Goal: Information Seeking & Learning: Check status

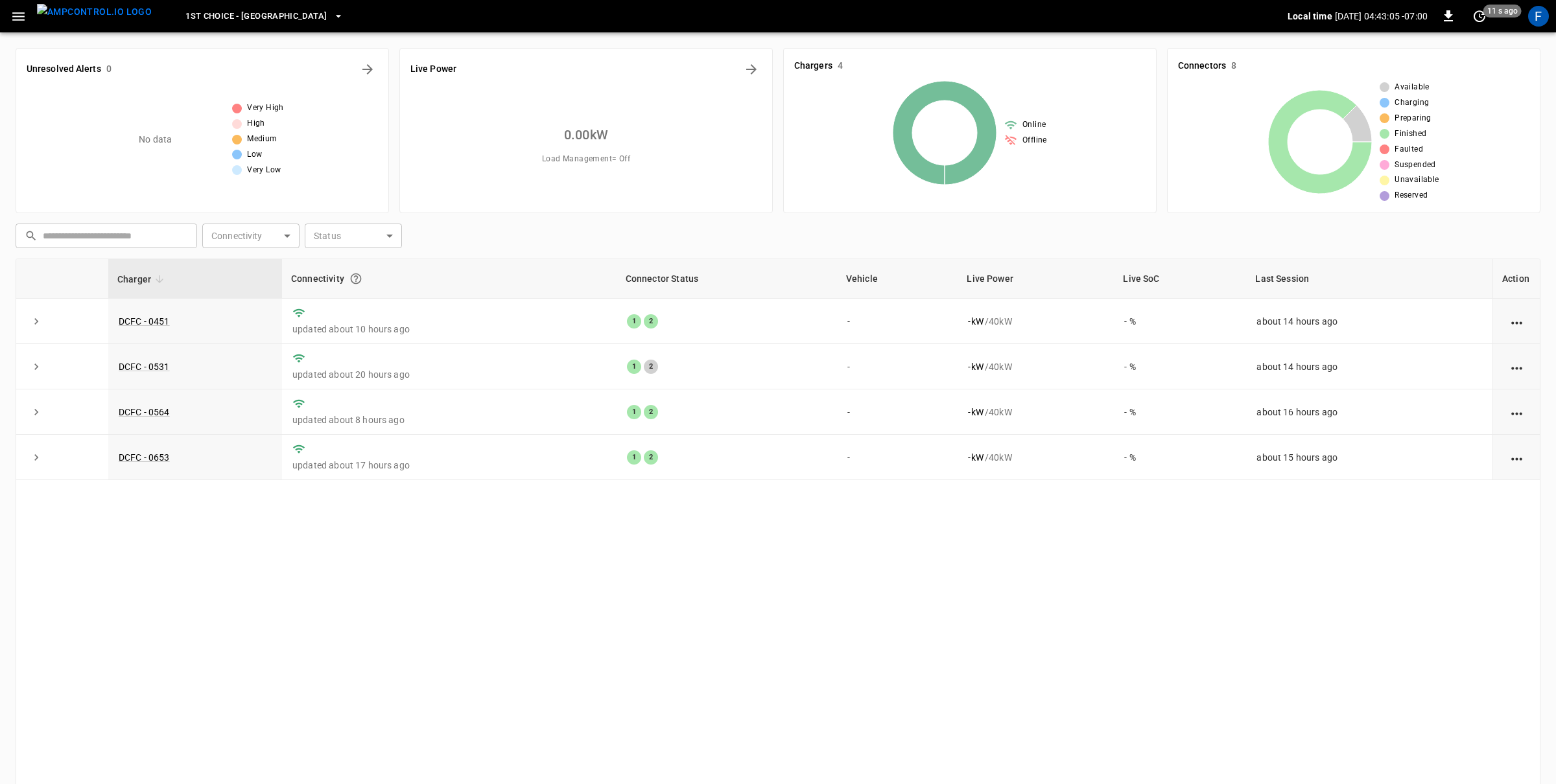
click at [1544, 11] on div "F" at bounding box center [1538, 16] width 21 height 21
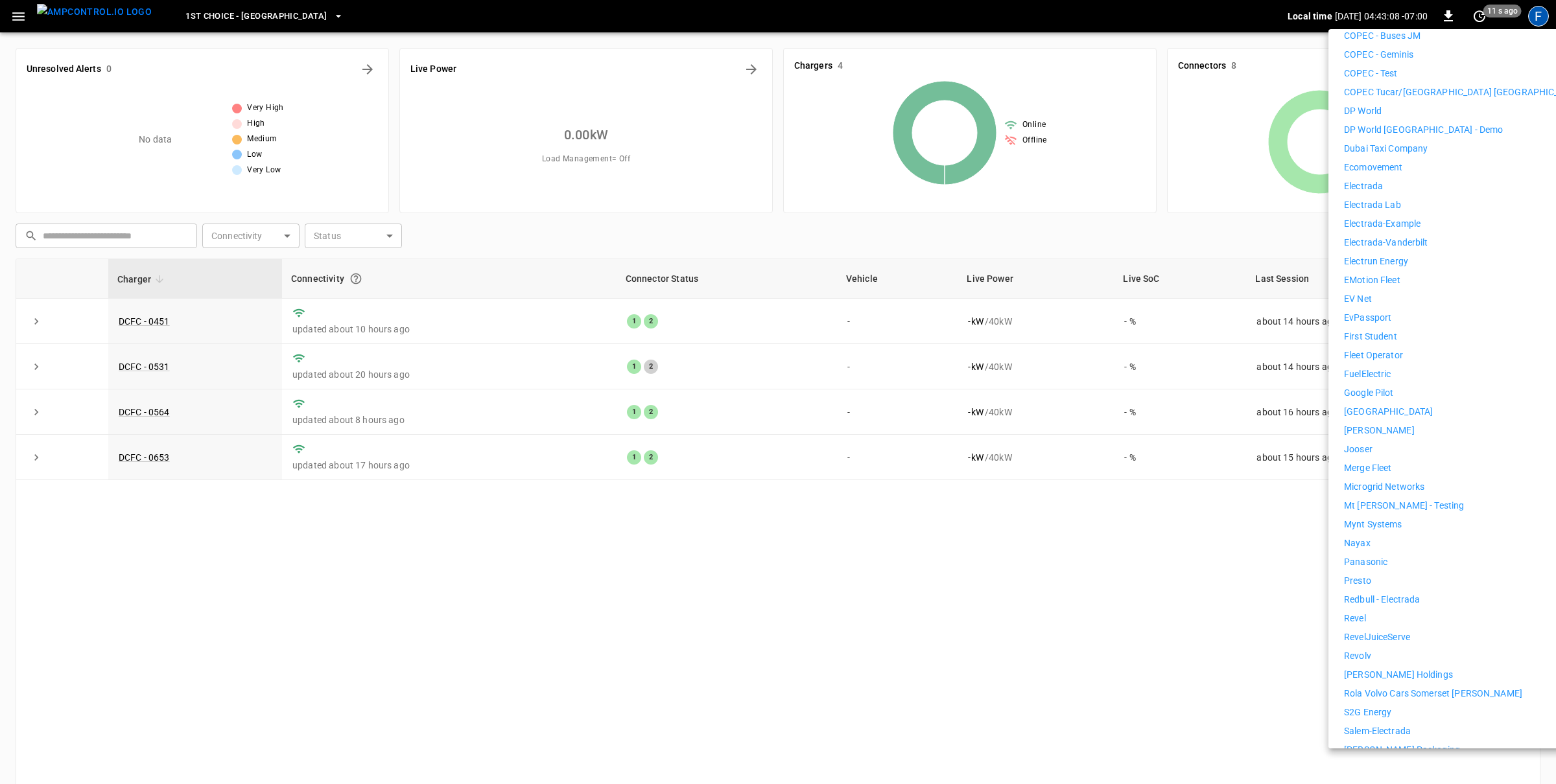
scroll to position [530, 0]
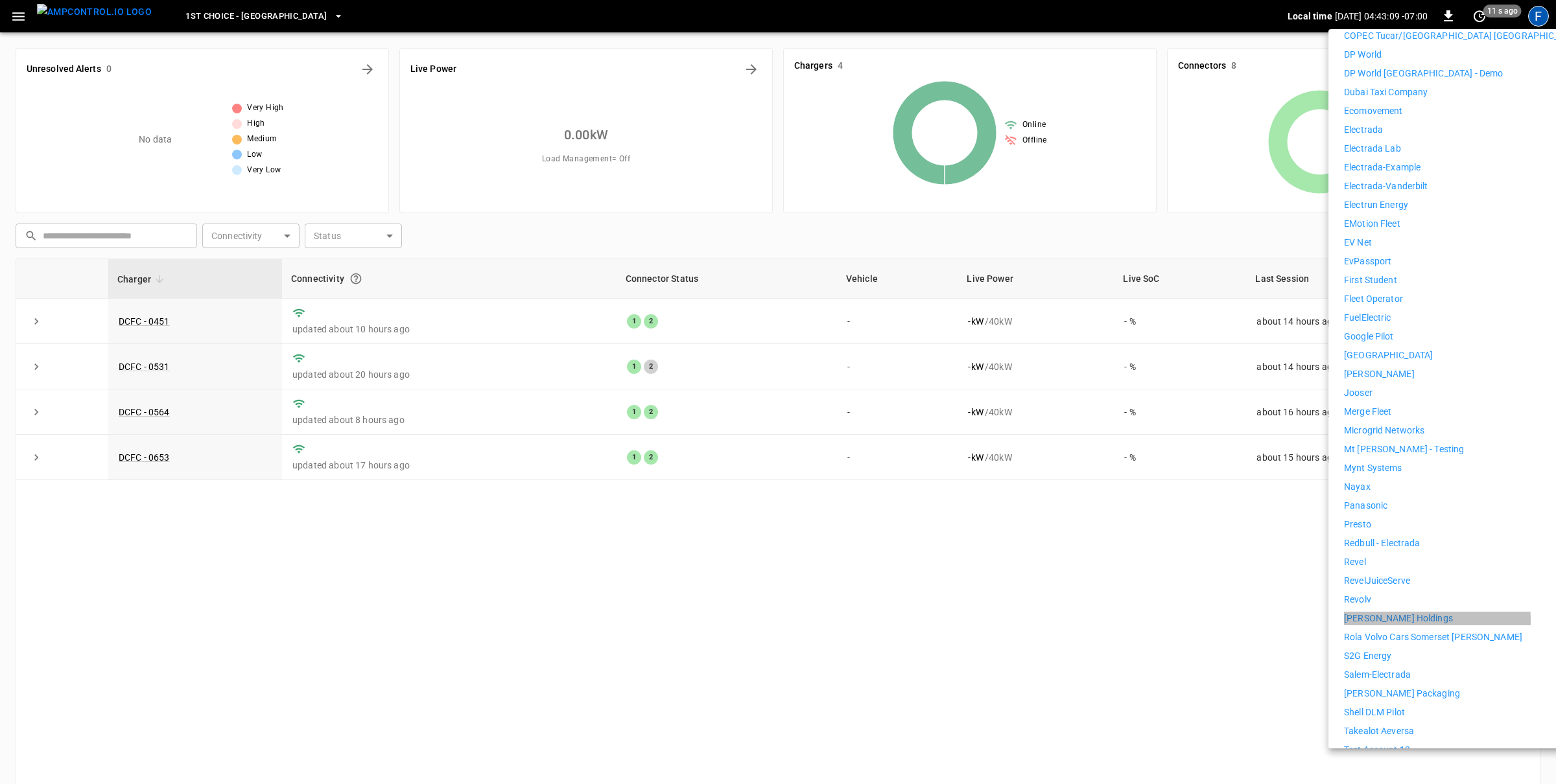
drag, startPoint x: 1390, startPoint y: 610, endPoint x: 1312, endPoint y: 562, distance: 91.6
click at [1390, 612] on p "[PERSON_NAME] Holdings" at bounding box center [1398, 618] width 109 height 13
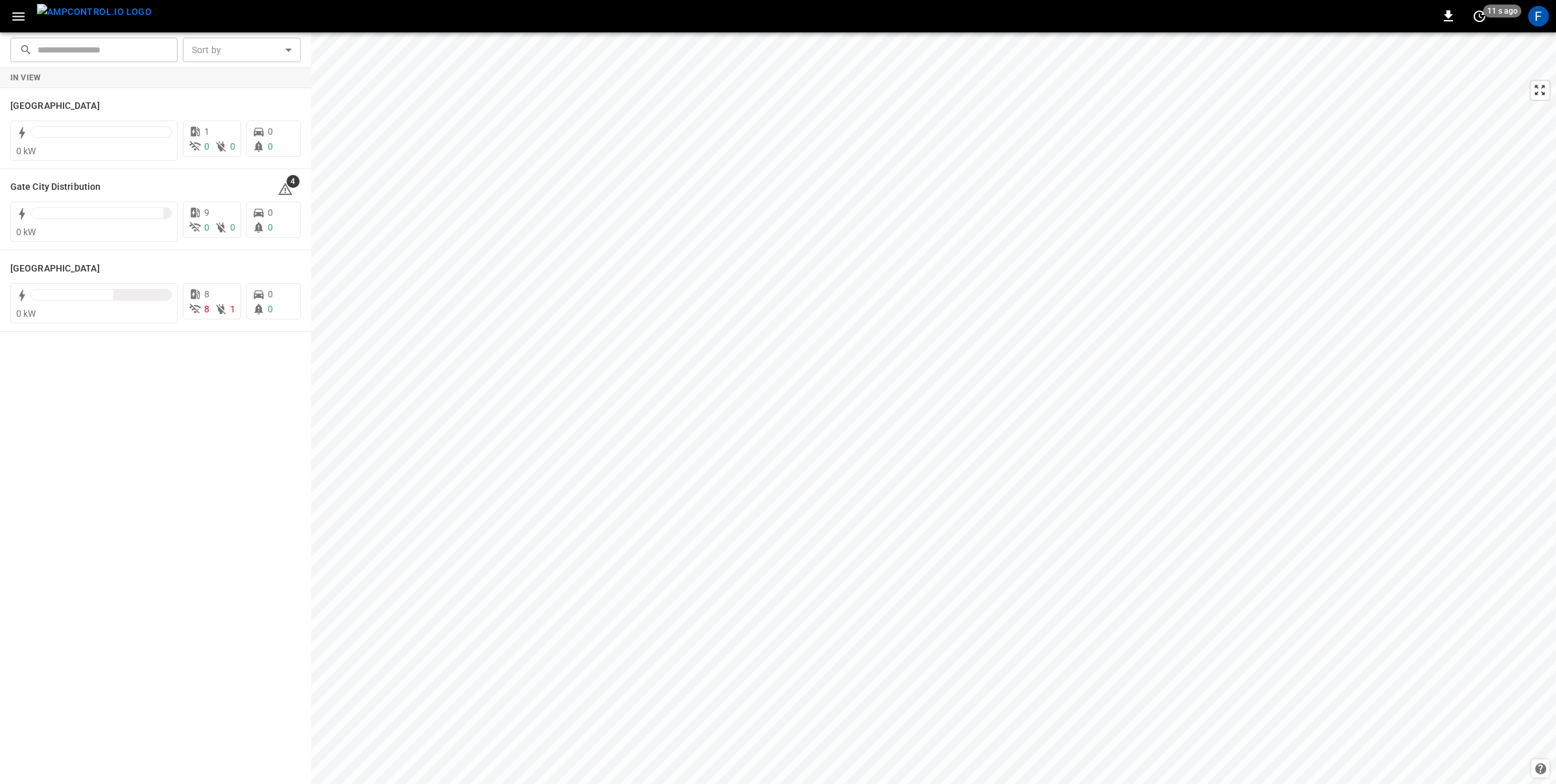
drag, startPoint x: 1540, startPoint y: 18, endPoint x: 1483, endPoint y: 123, distance: 119.5
click at [1538, 18] on div "F" at bounding box center [1538, 16] width 21 height 21
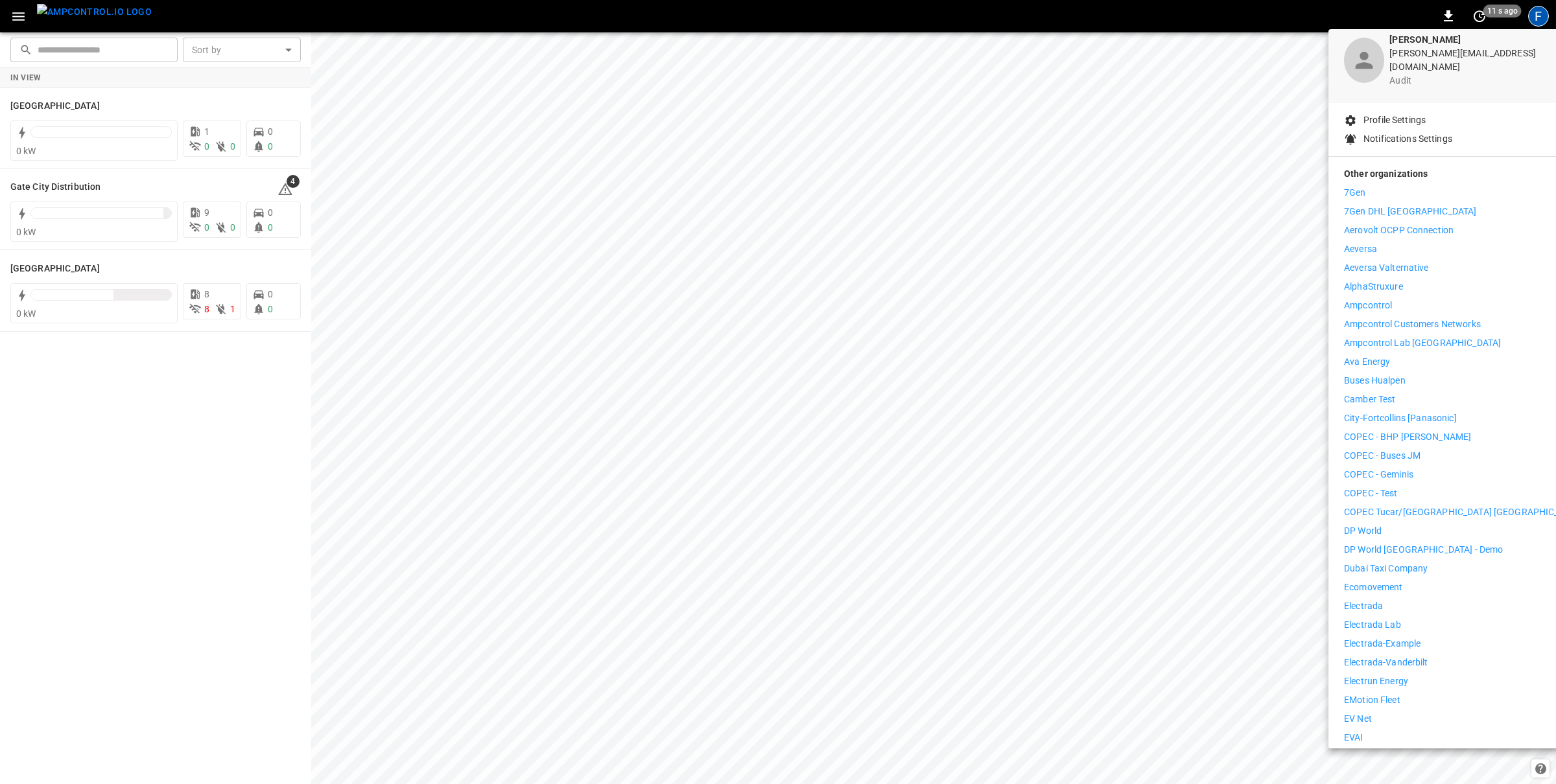
scroll to position [54, 0]
click at [1373, 599] on p "Electrada" at bounding box center [1363, 606] width 39 height 13
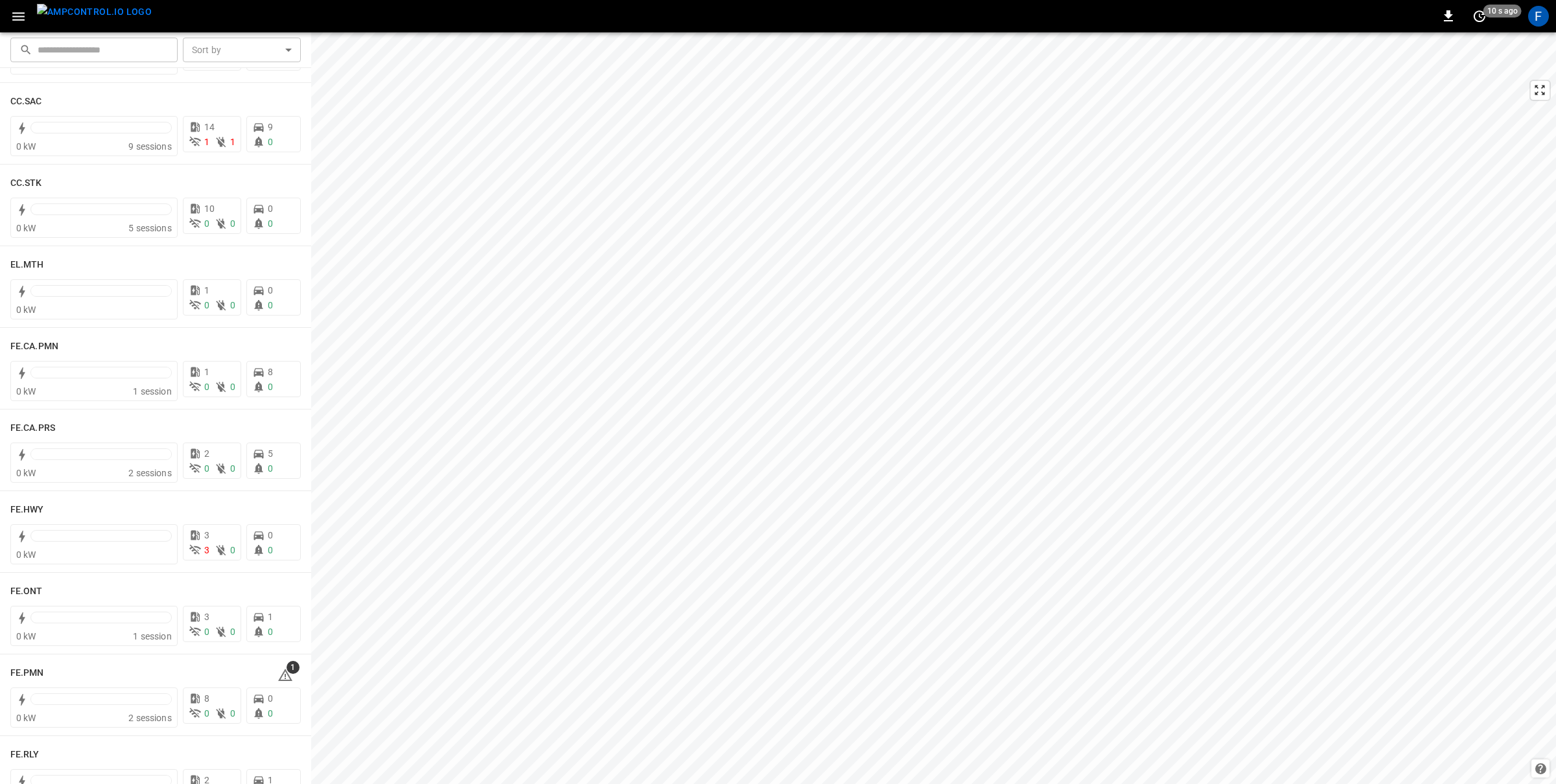
scroll to position [996, 0]
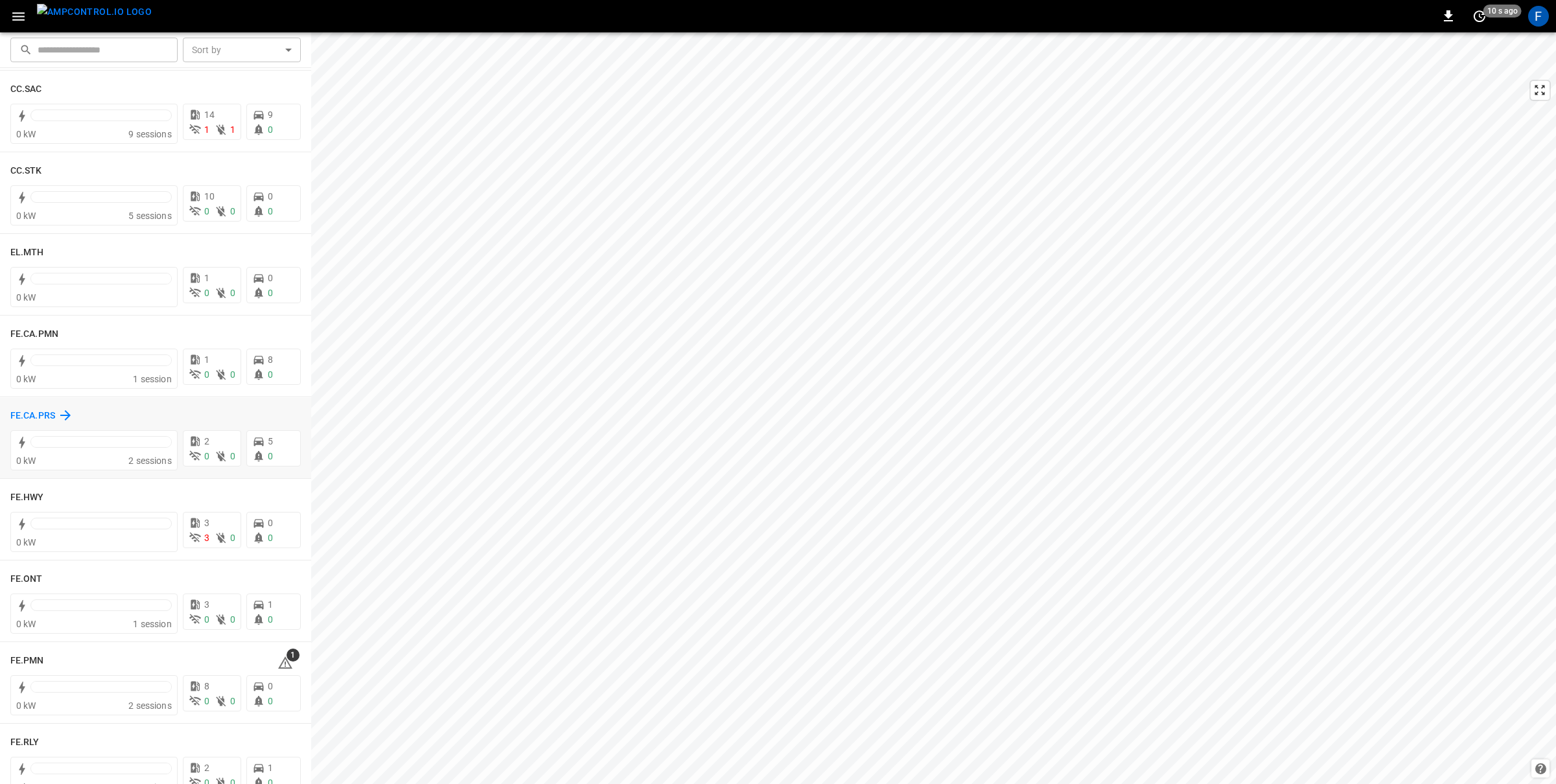
click at [35, 415] on h6 "FE.CA.PRS" at bounding box center [33, 416] width 44 height 14
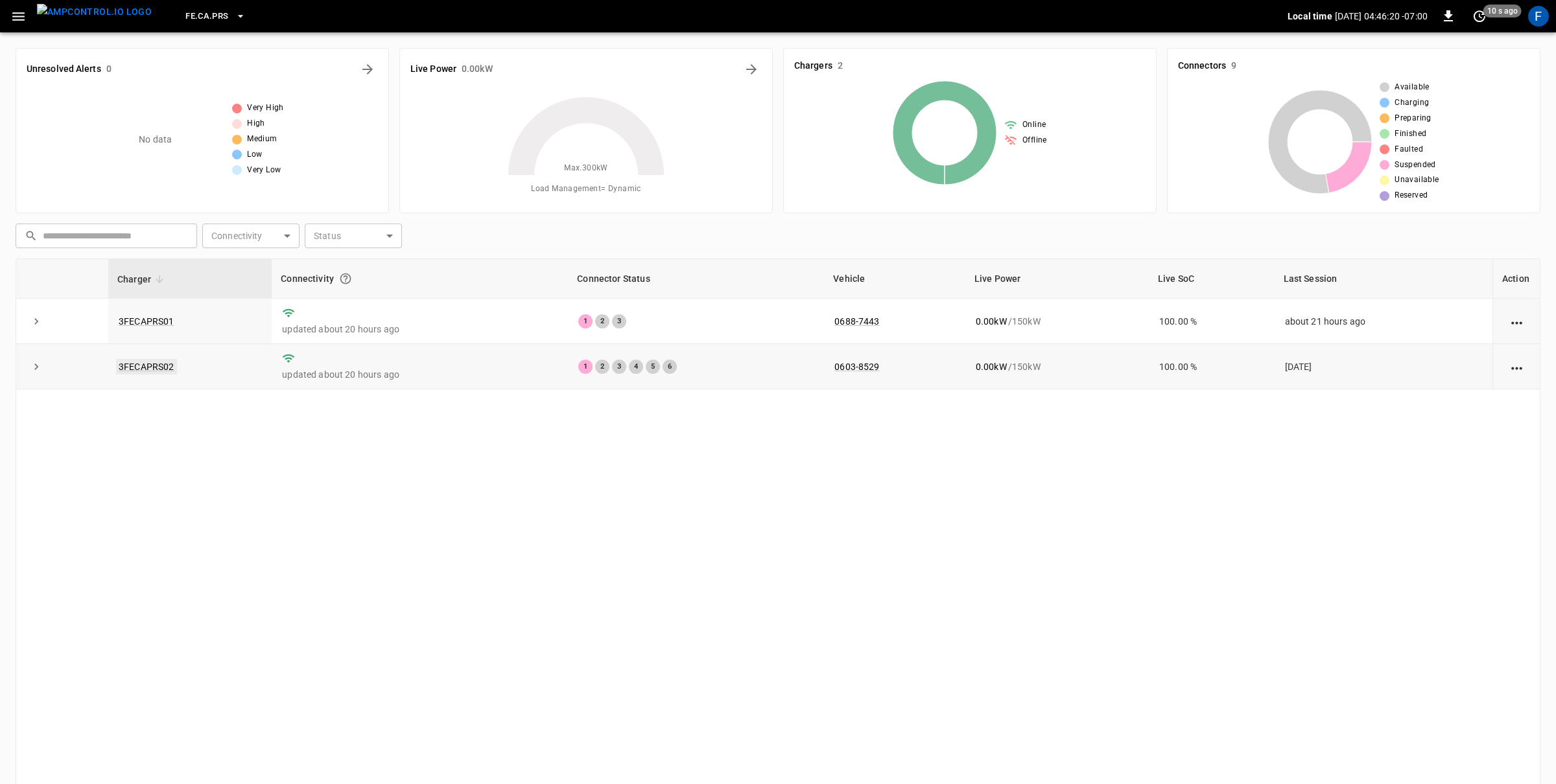
click at [155, 367] on link "3FECAPRS02" at bounding box center [146, 366] width 61 height 16
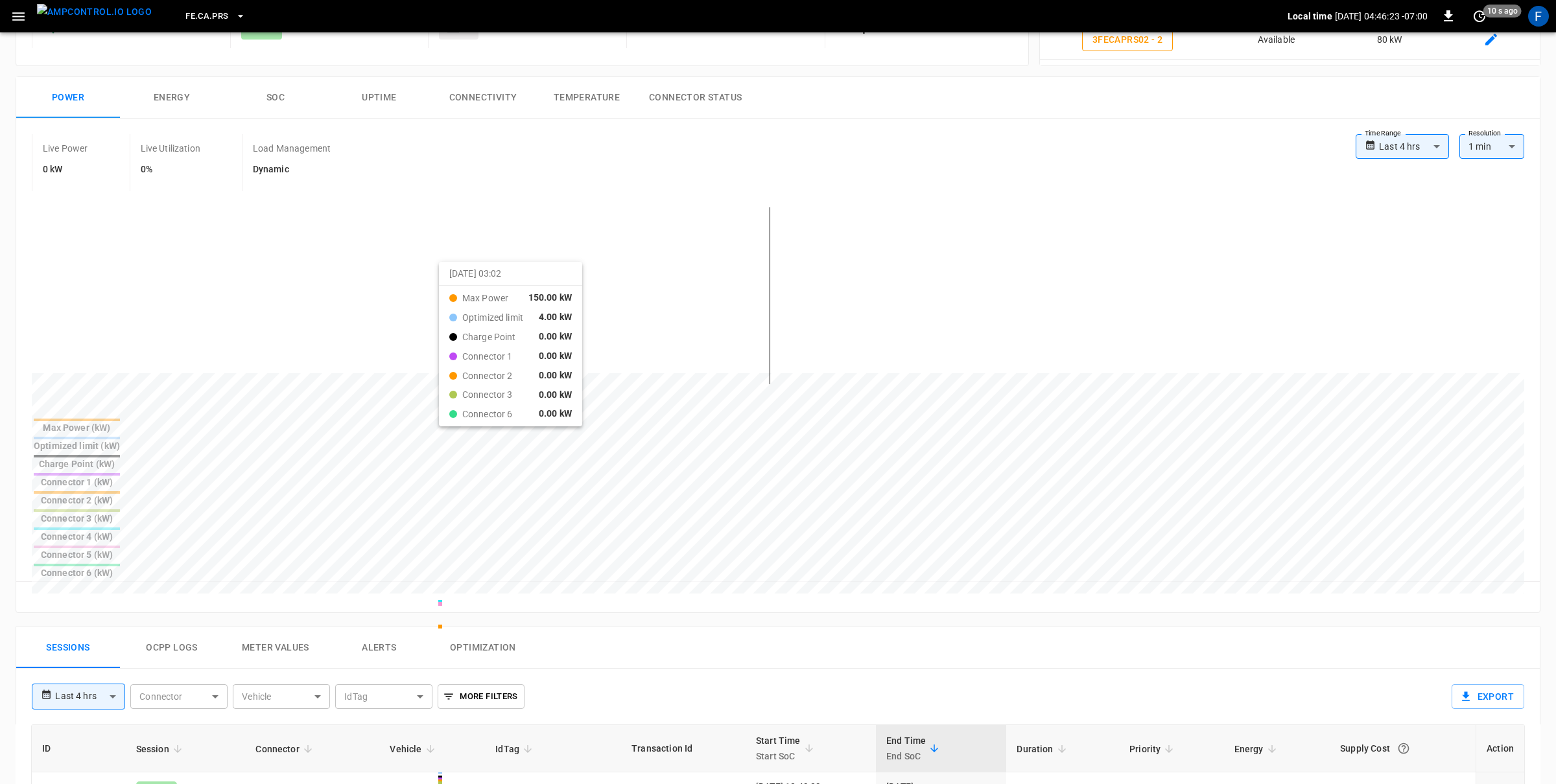
scroll to position [143, 0]
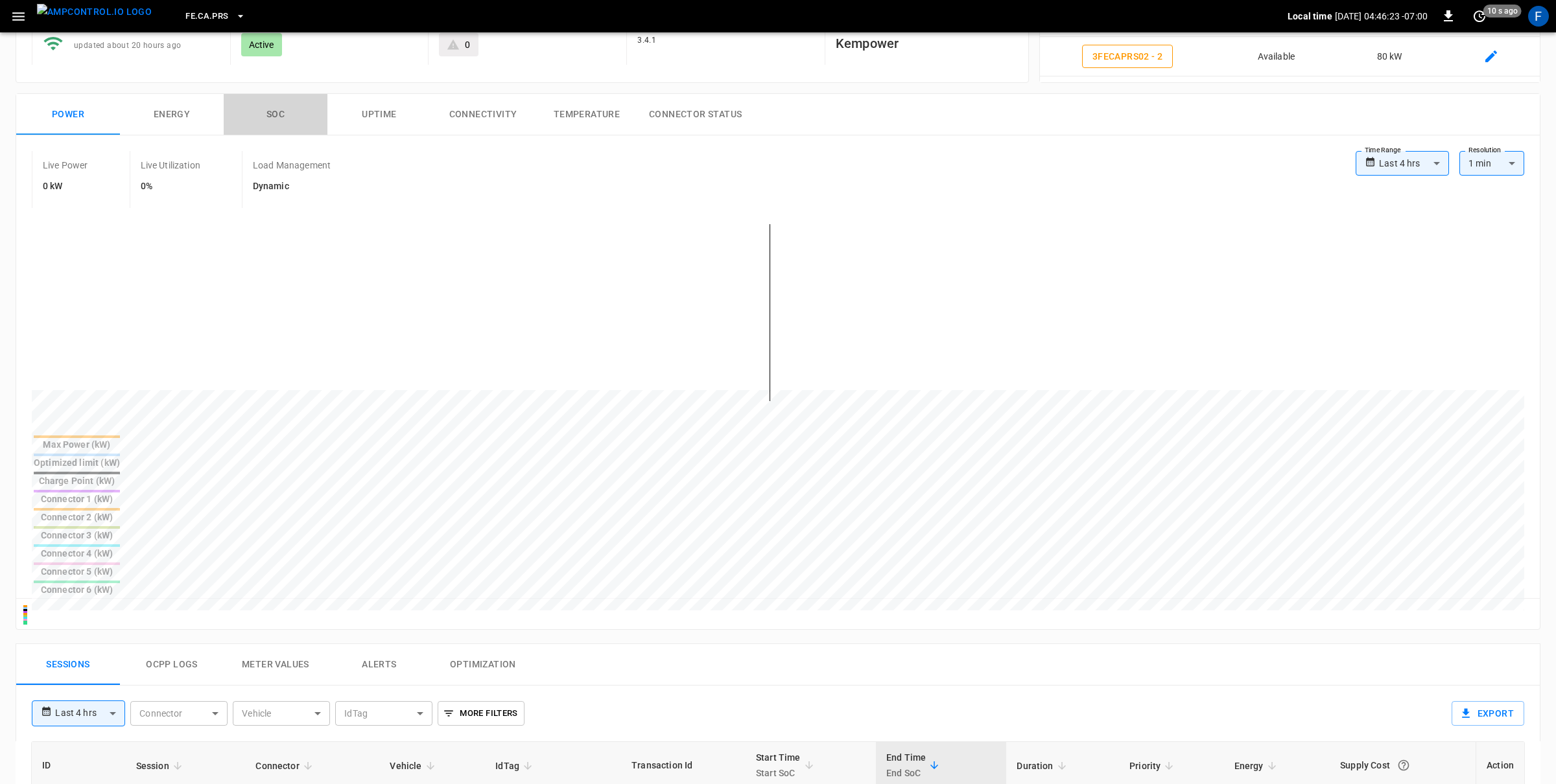
click at [287, 109] on button "SOC" at bounding box center [275, 115] width 104 height 41
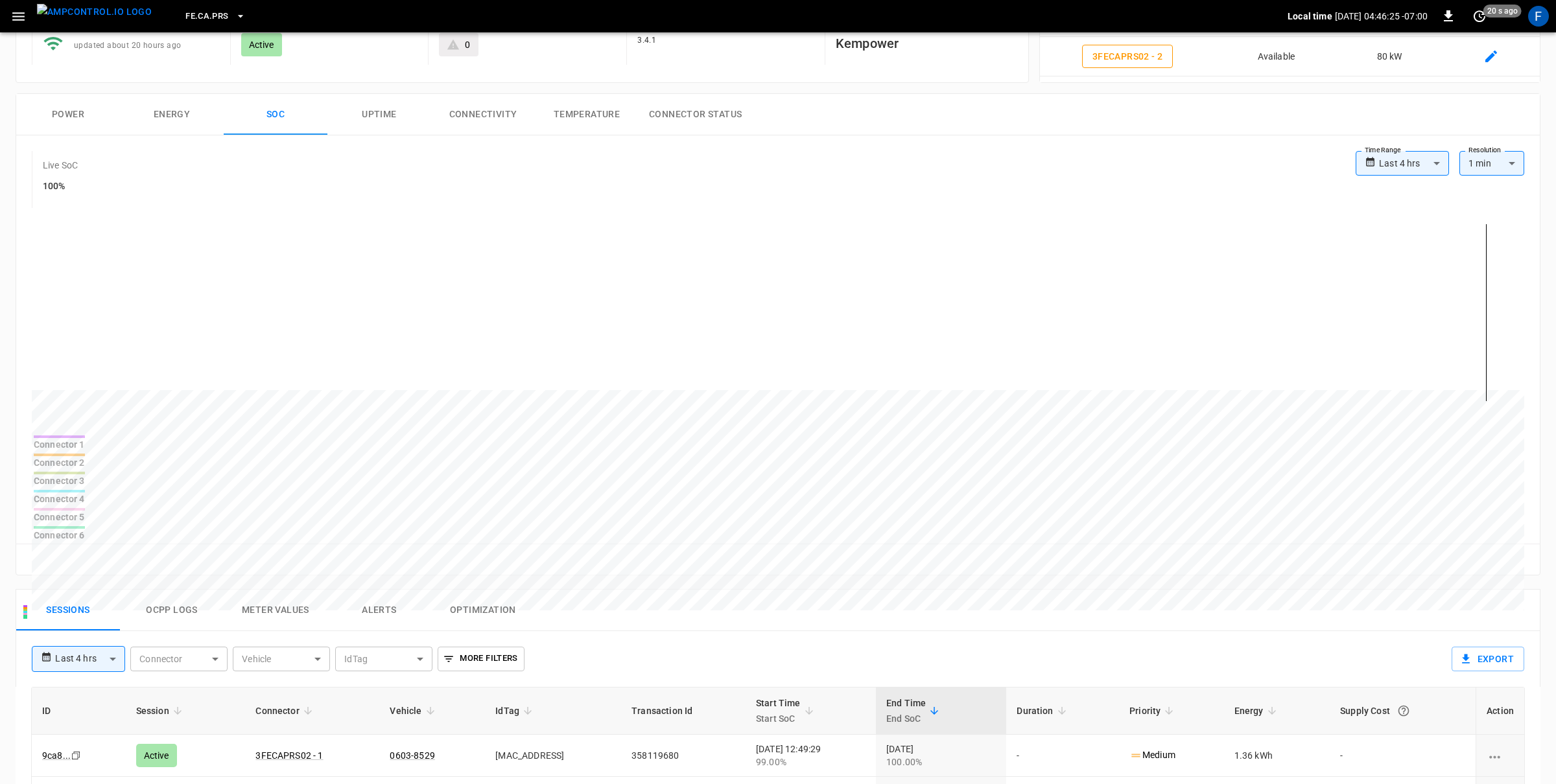
click at [1422, 158] on body "**********" at bounding box center [778, 571] width 1556 height 1430
drag, startPoint x: 1420, startPoint y: 215, endPoint x: 1412, endPoint y: 212, distance: 8.5
click at [1420, 215] on li "Last 24 hrs" at bounding box center [1402, 213] width 93 height 21
type input "**********"
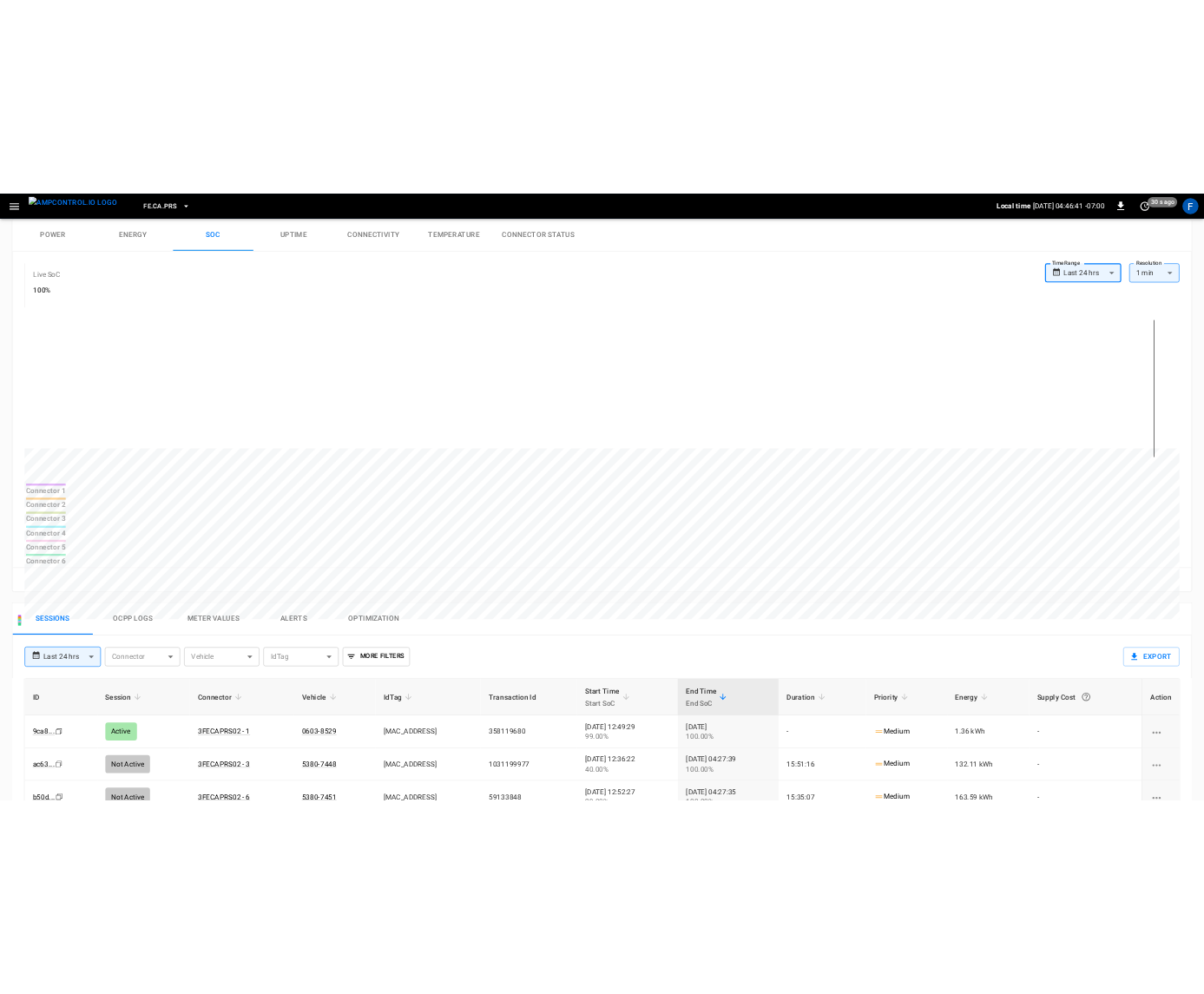
scroll to position [272, 0]
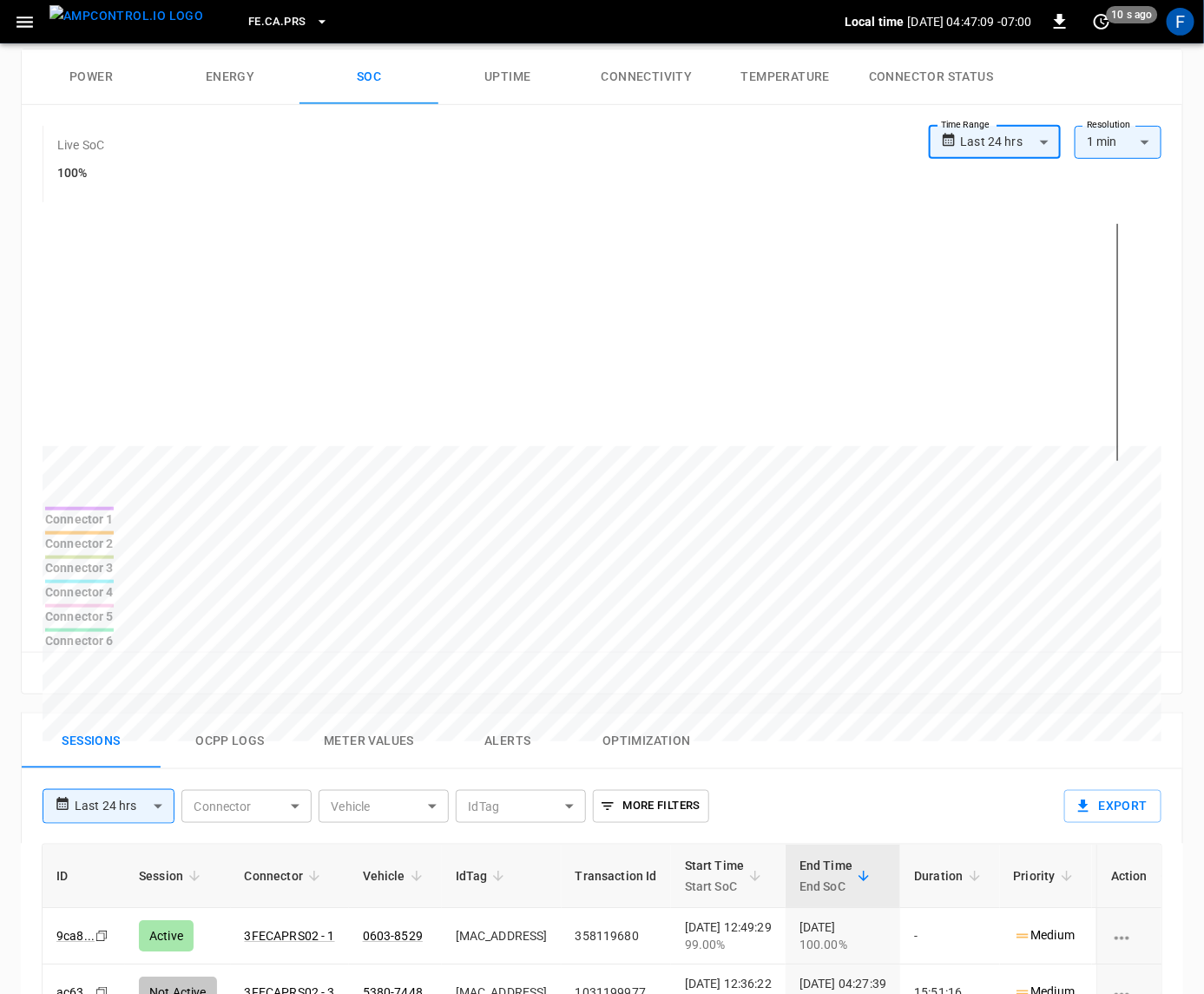
click at [512, 980] on div at bounding box center [570, 1002] width 1054 height 44
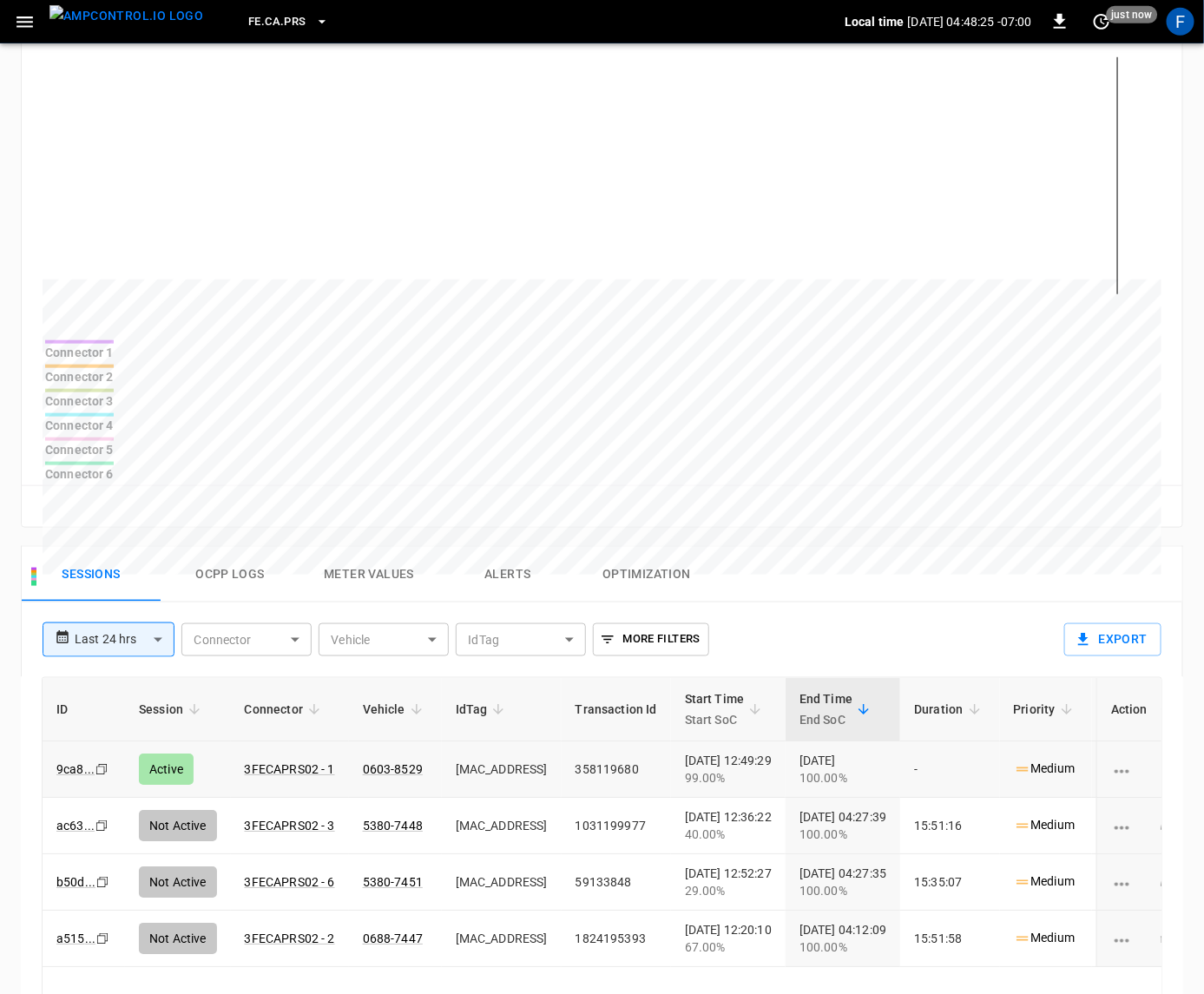
scroll to position [536, 0]
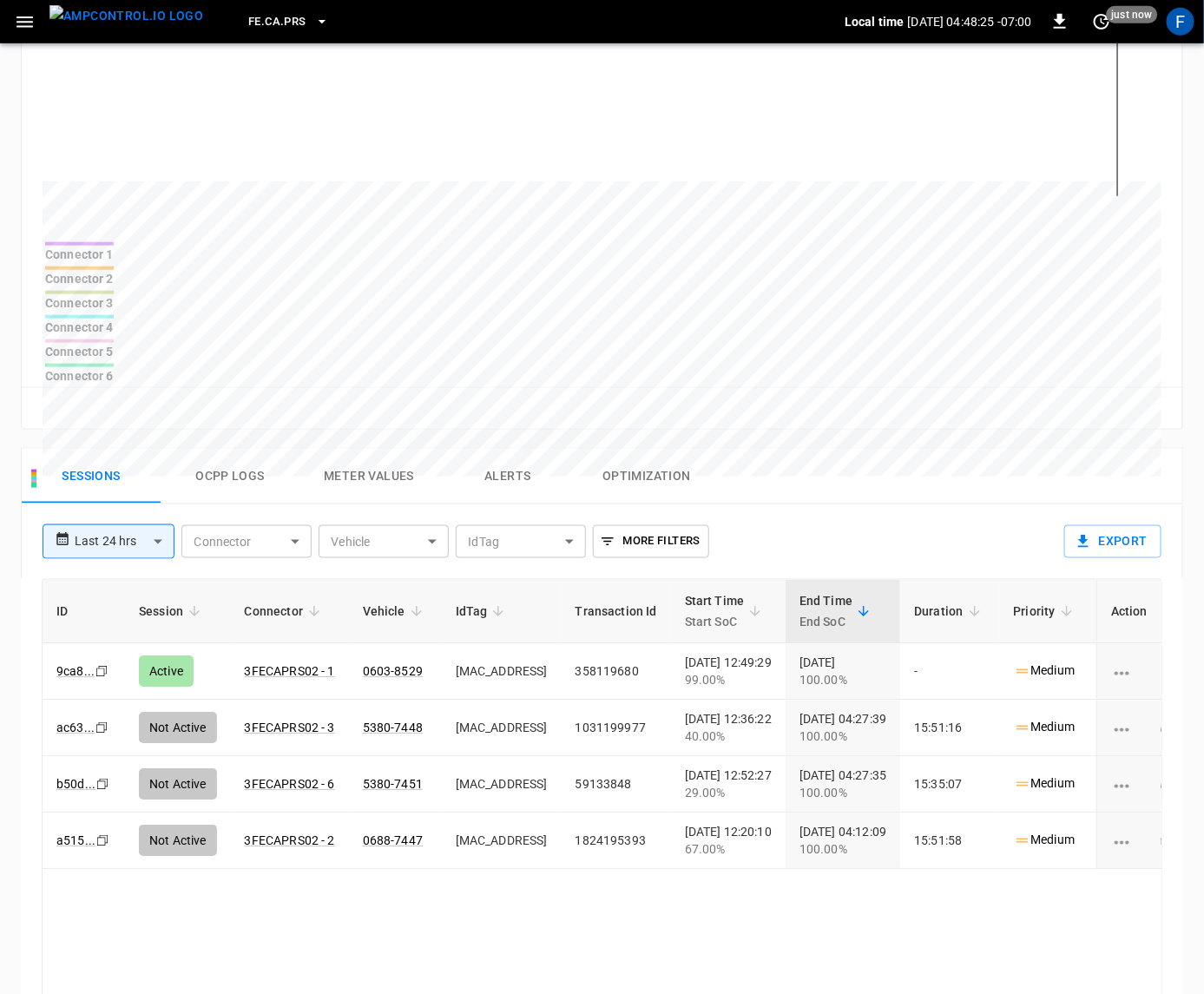
click at [249, 449] on button "Ocpp logs" at bounding box center [230, 477] width 139 height 55
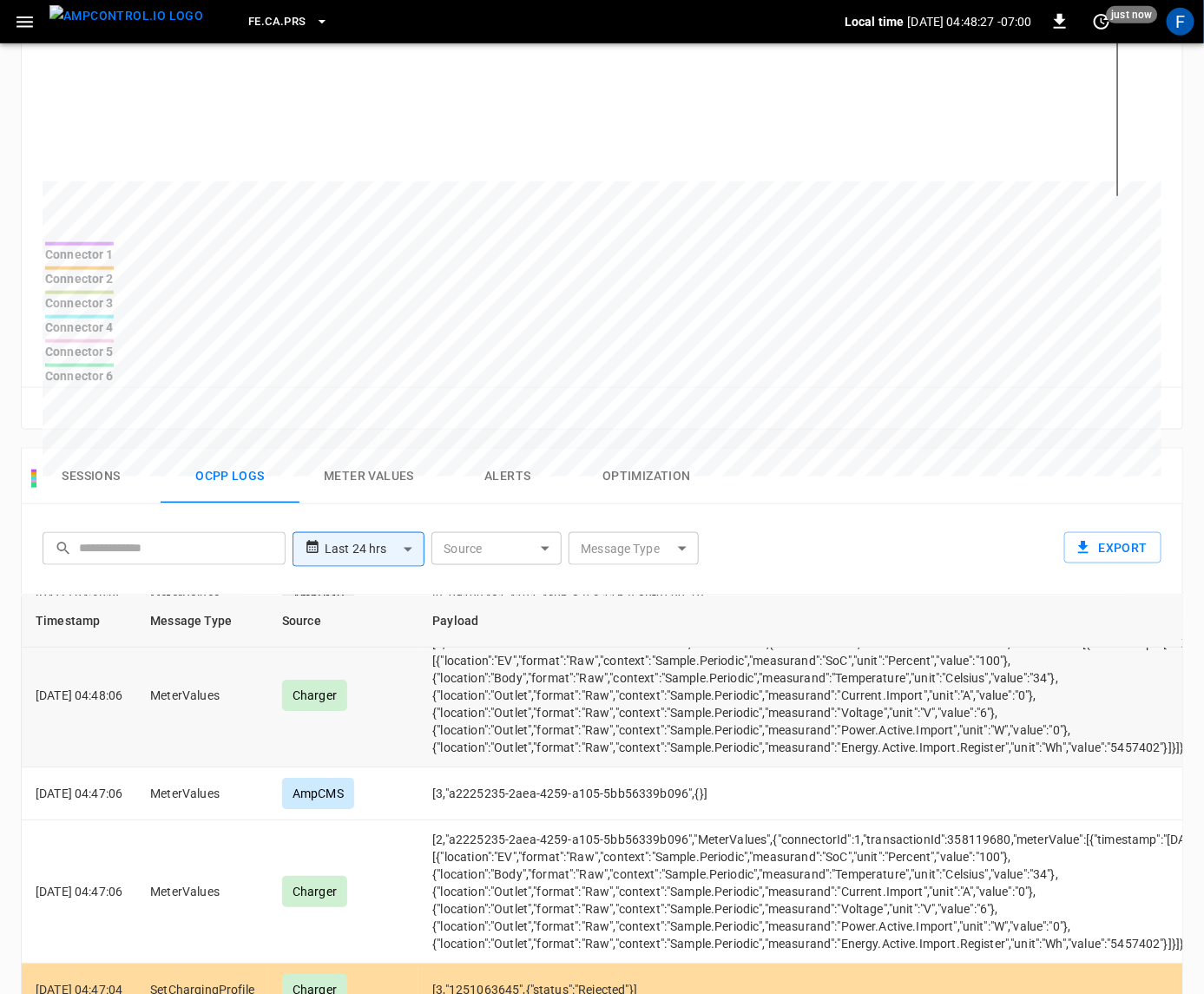
scroll to position [83, 0]
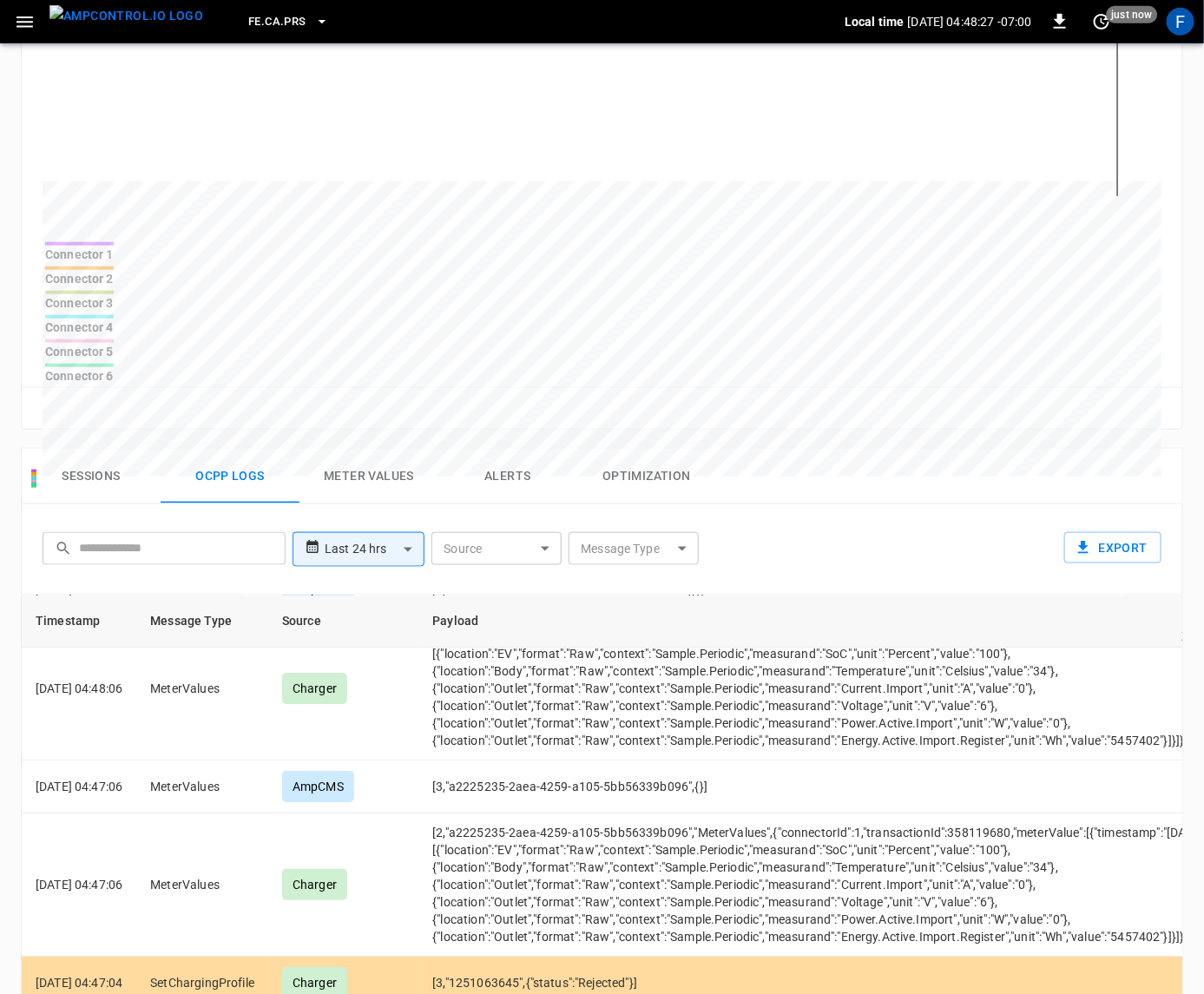
click at [624, 447] on body "**********" at bounding box center [602, 411] width 1204 height 1895
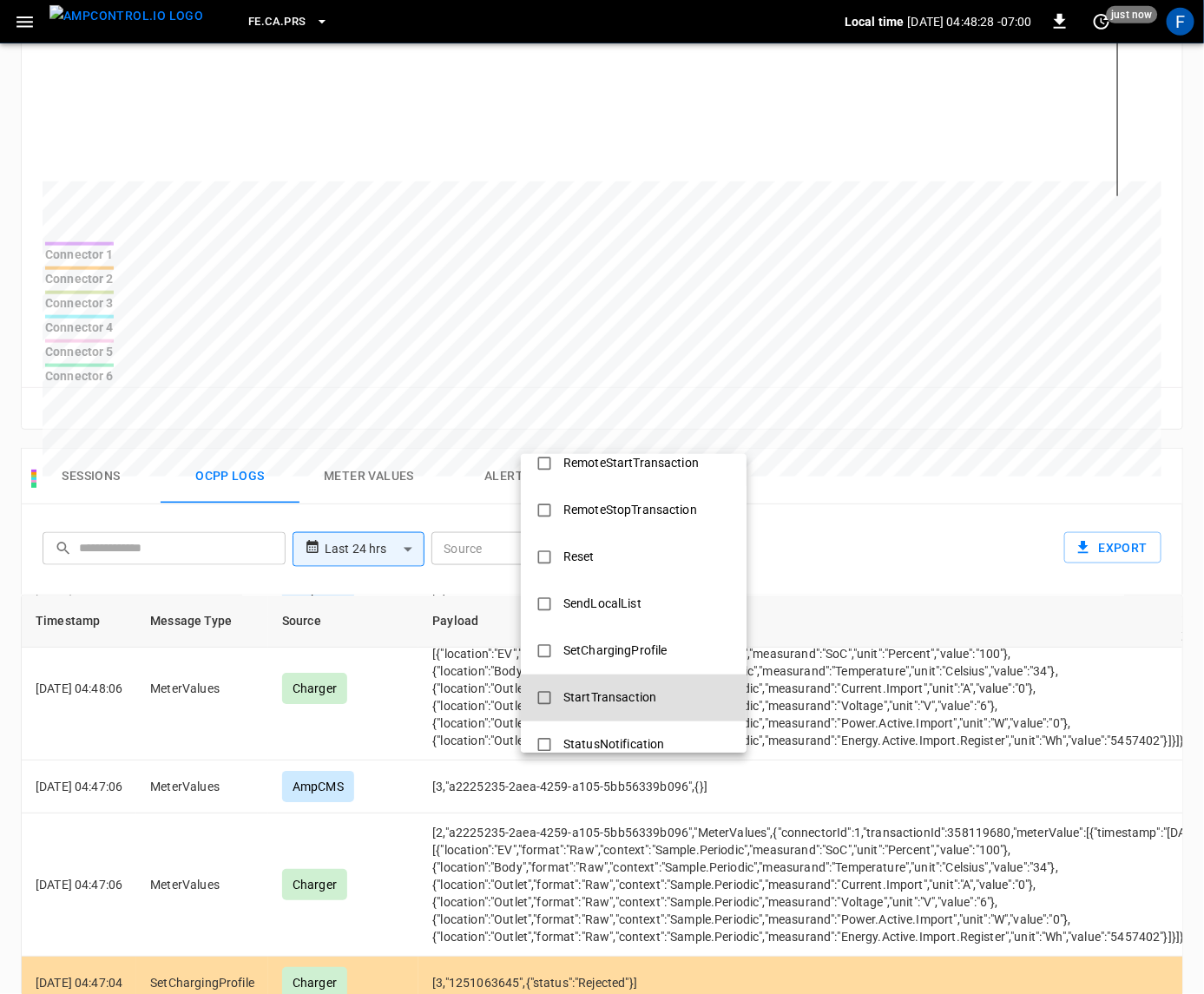
scroll to position [644, 0]
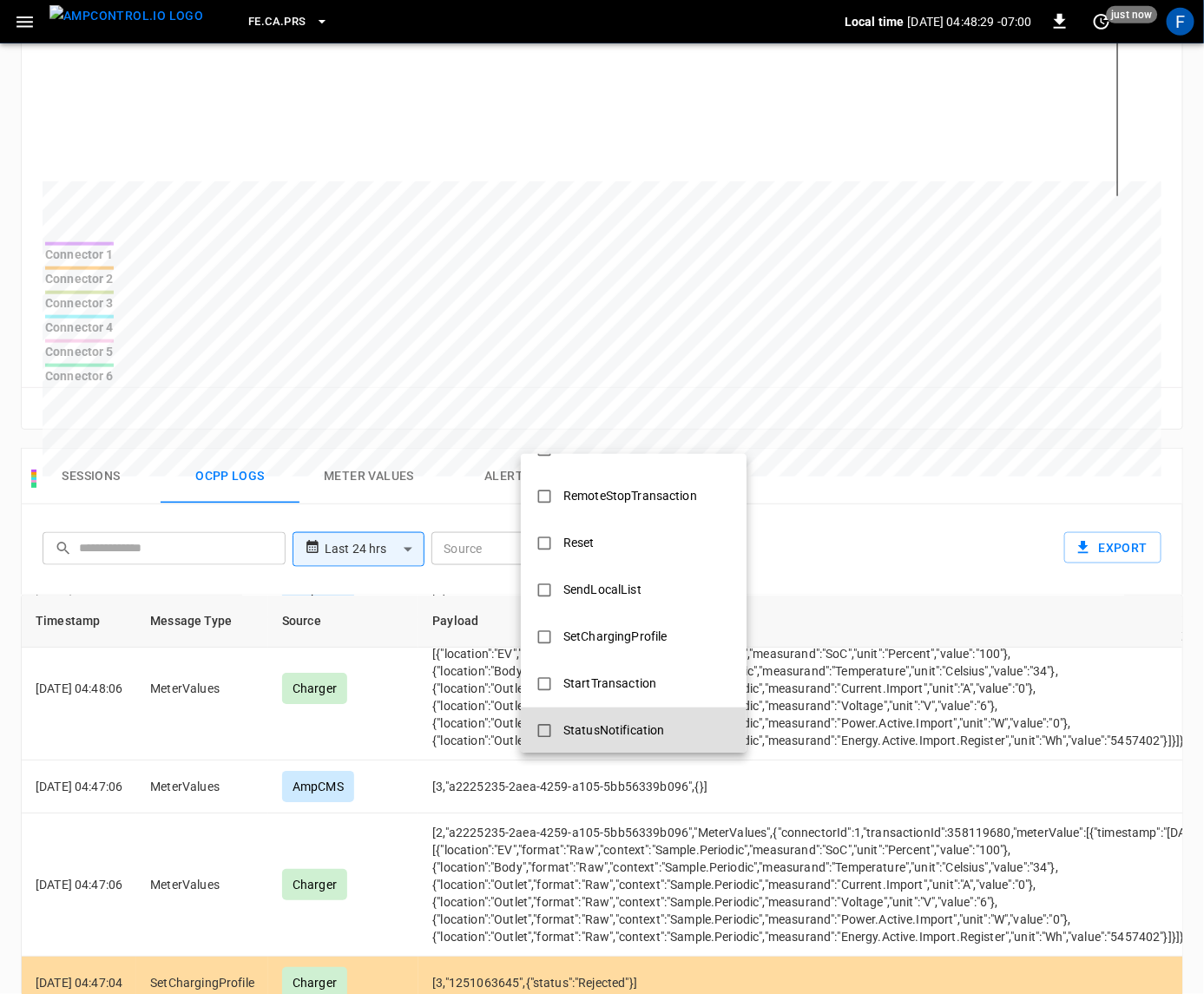
drag, startPoint x: 659, startPoint y: 715, endPoint x: 646, endPoint y: 691, distance: 27.3
click at [658, 715] on div "StatusNotification" at bounding box center [613, 730] width 122 height 32
type input "**********"
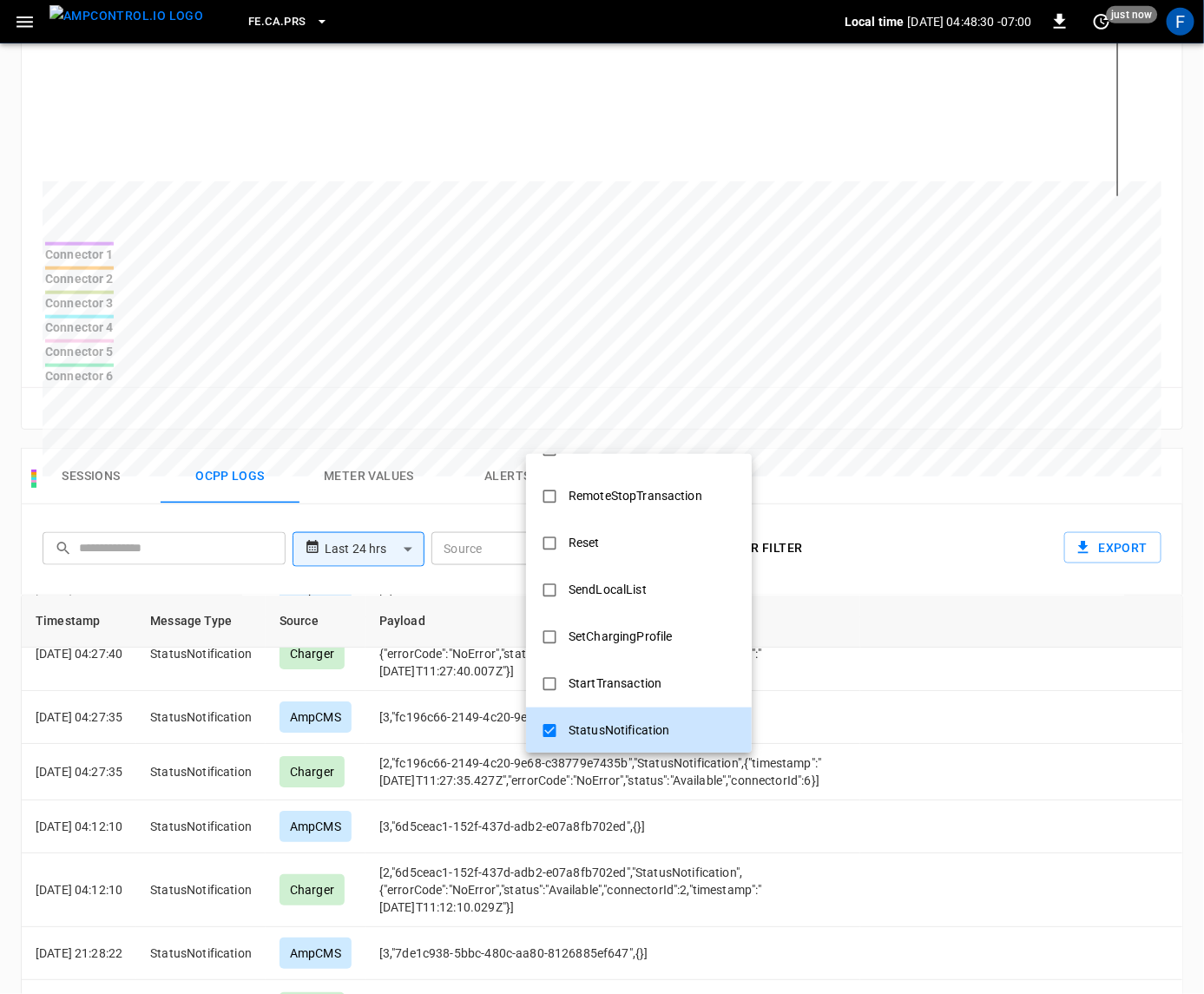
click at [279, 672] on div at bounding box center [602, 497] width 1204 height 994
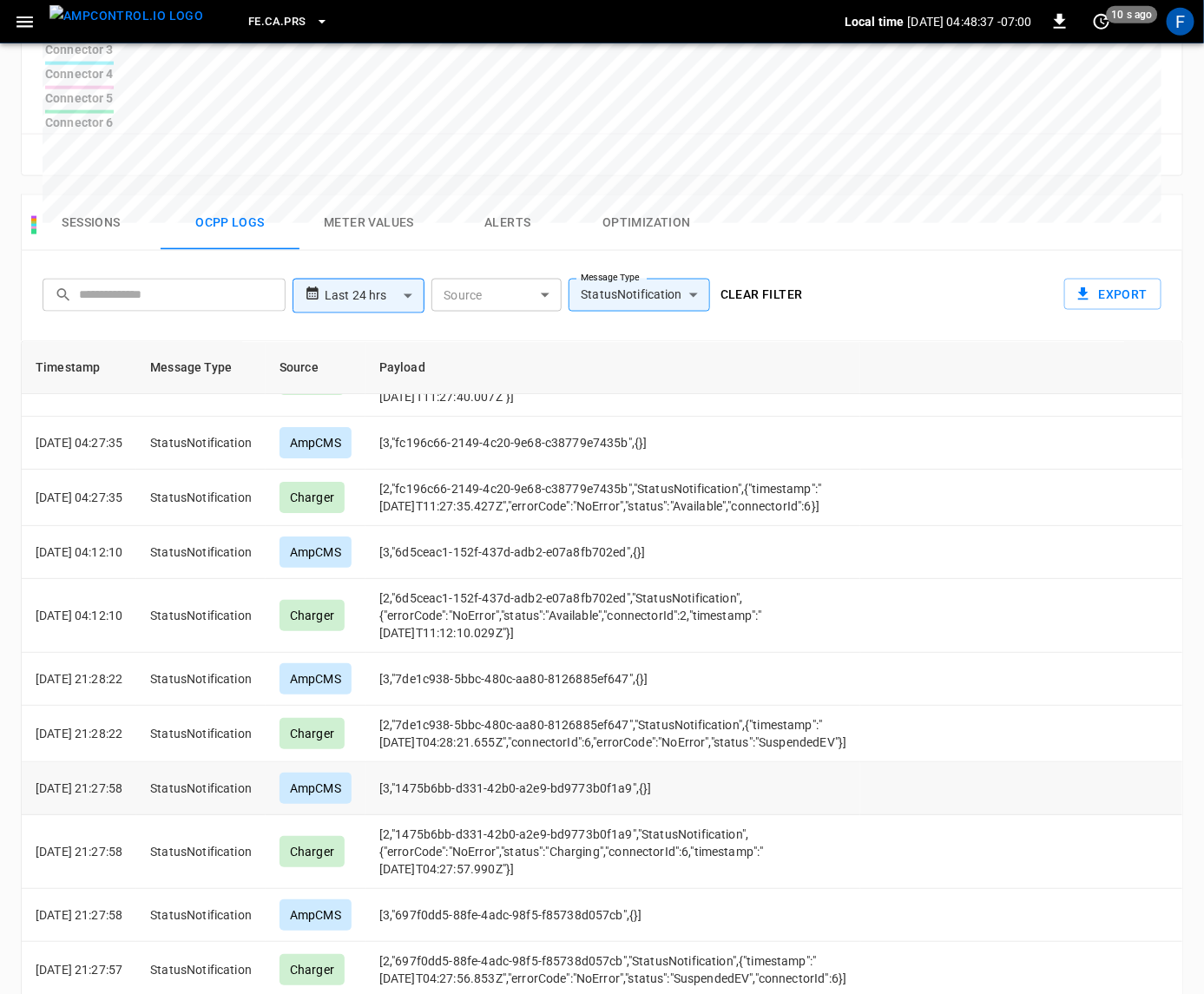
scroll to position [151, 0]
